Goal: Task Accomplishment & Management: Use online tool/utility

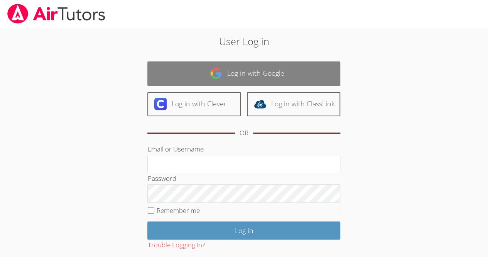
click at [284, 62] on link "Log in with Google" at bounding box center [243, 73] width 193 height 24
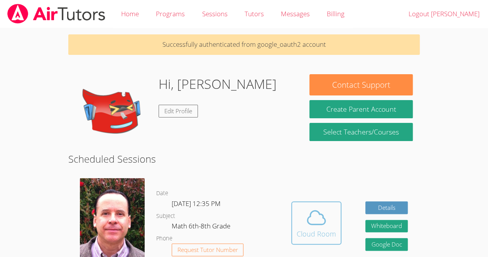
click at [333, 224] on span at bounding box center [316, 217] width 39 height 22
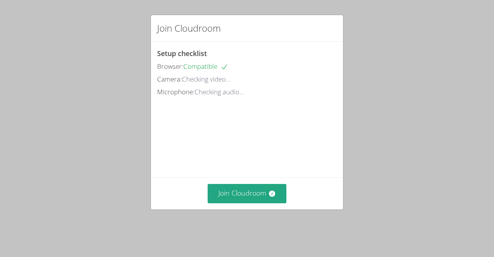
click at [6, 109] on div "Join Cloudroom Setup checklist Browser: Compatible Camera: Checking video... Mi…" at bounding box center [247, 128] width 494 height 257
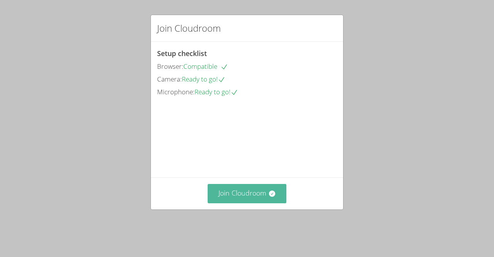
click at [228, 198] on button "Join Cloudroom" at bounding box center [247, 193] width 79 height 19
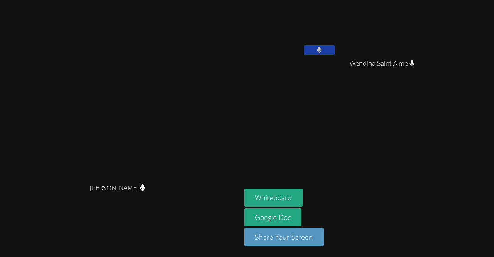
click at [335, 54] on button at bounding box center [319, 50] width 31 height 10
click at [303, 194] on button "Whiteboard" at bounding box center [273, 197] width 58 height 18
click at [215, 1] on main "Frank Burmann Frank Burmann" at bounding box center [120, 128] width 241 height 257
click at [336, 40] on video at bounding box center [290, 29] width 92 height 52
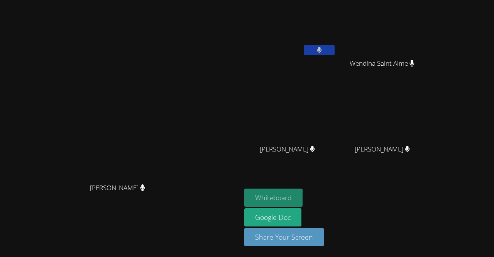
click at [303, 194] on button "Whiteboard" at bounding box center [273, 197] width 58 height 18
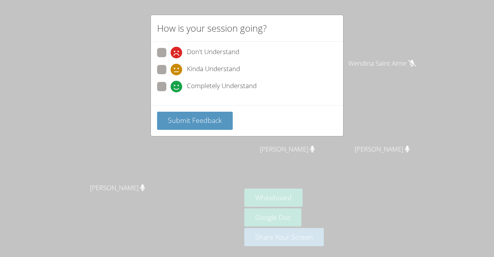
click at [187, 66] on span "Kinda Understand" at bounding box center [213, 70] width 53 height 12
click at [177, 66] on input "Kinda Understand" at bounding box center [174, 68] width 7 height 7
radio input "true"
click at [194, 105] on div "Submit Feedback" at bounding box center [247, 120] width 192 height 31
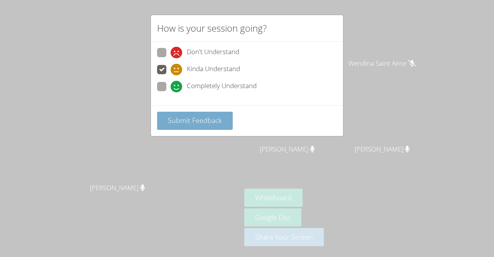
click at [197, 117] on span "Submit Feedback" at bounding box center [195, 119] width 54 height 9
